Goal: Browse casually

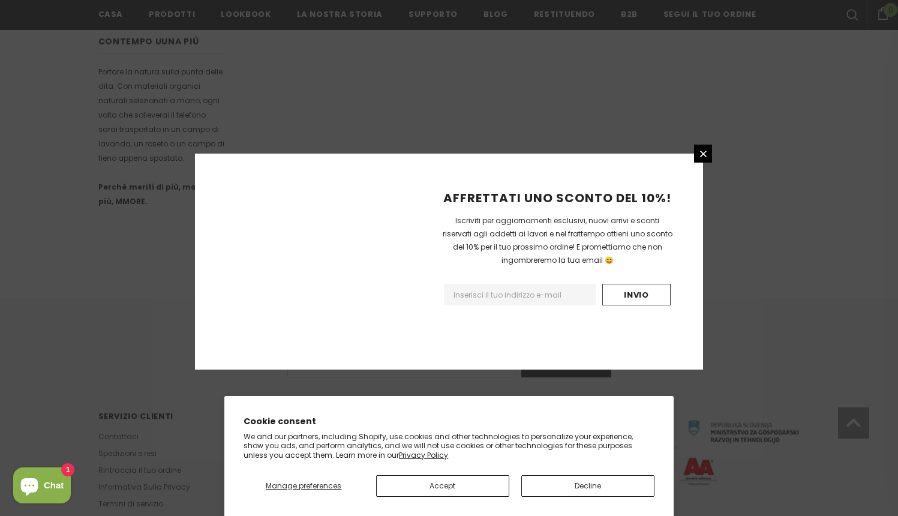
scroll to position [714, 0]
